Goal: Transaction & Acquisition: Obtain resource

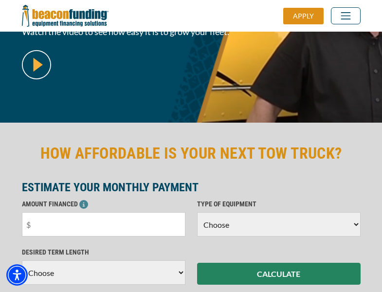
scroll to position [238, 0]
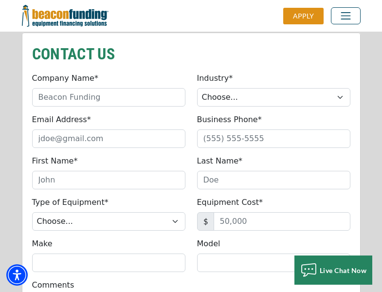
scroll to position [827, 0]
